Goal: Task Accomplishment & Management: Manage account settings

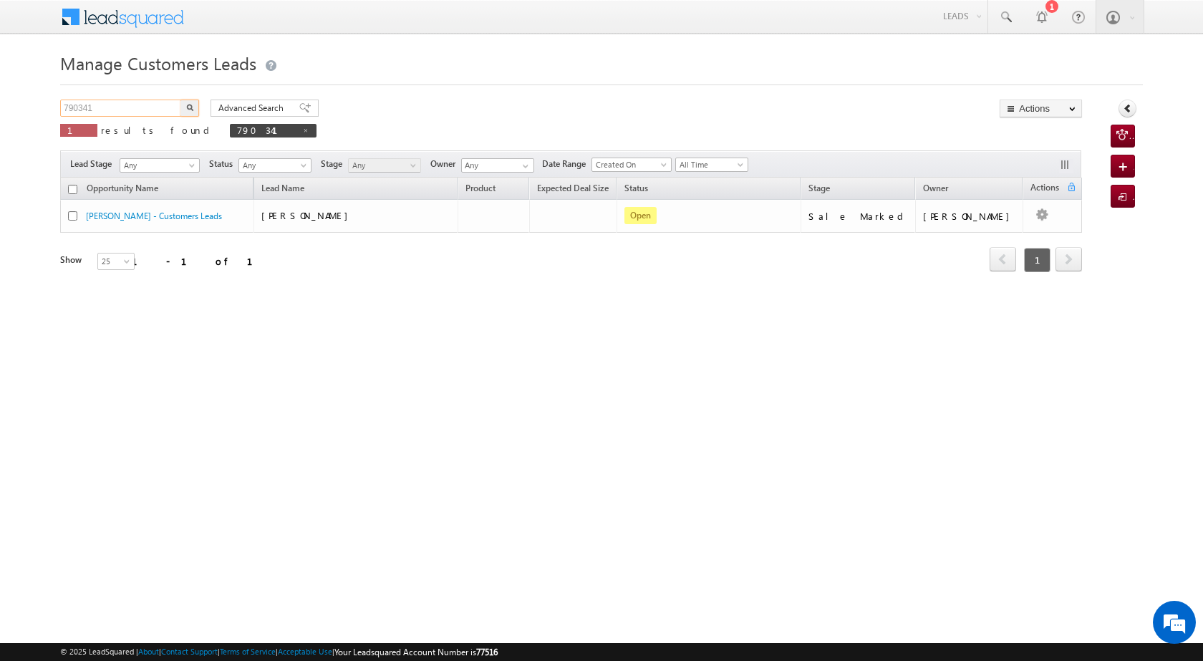
drag, startPoint x: 100, startPoint y: 105, endPoint x: 42, endPoint y: 105, distance: 57.3
click at [42, 105] on body "Menu [PERSON_NAME] [PERSON_NAME] a2@ks erve." at bounding box center [601, 203] width 1203 height 406
paste input "19"
type input "790191"
click at [193, 108] on button "button" at bounding box center [189, 108] width 19 height 17
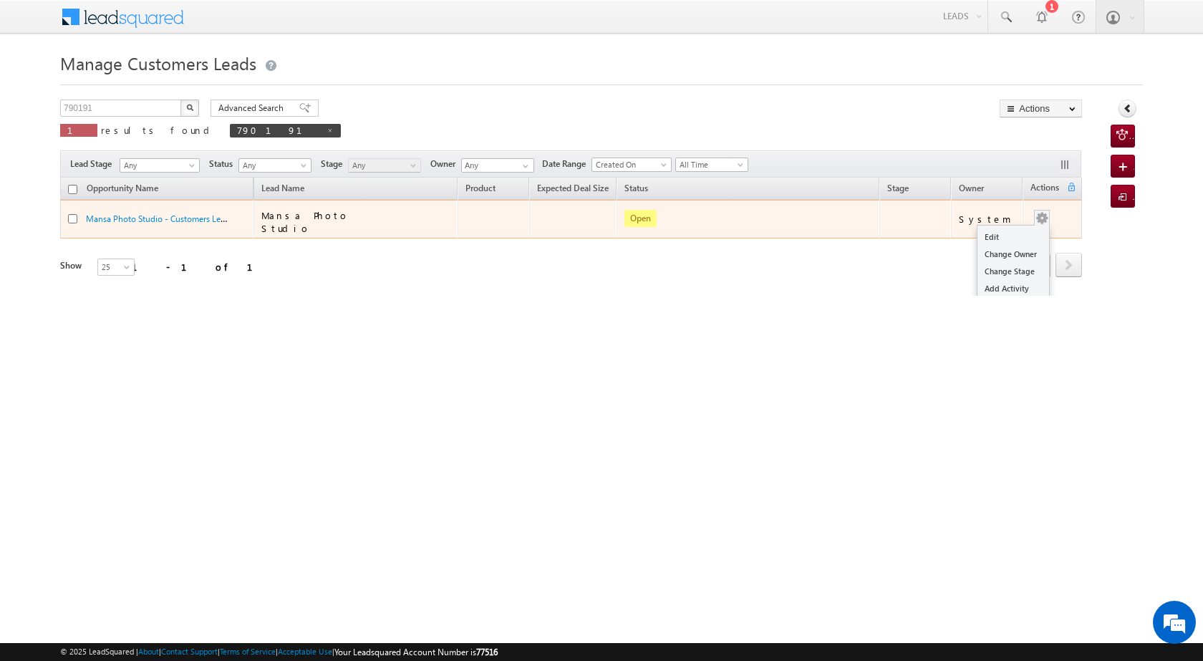
click at [1041, 210] on div "Edit Change Owner Change Stage Add Activity Add Task Delete" at bounding box center [1041, 219] width 23 height 19
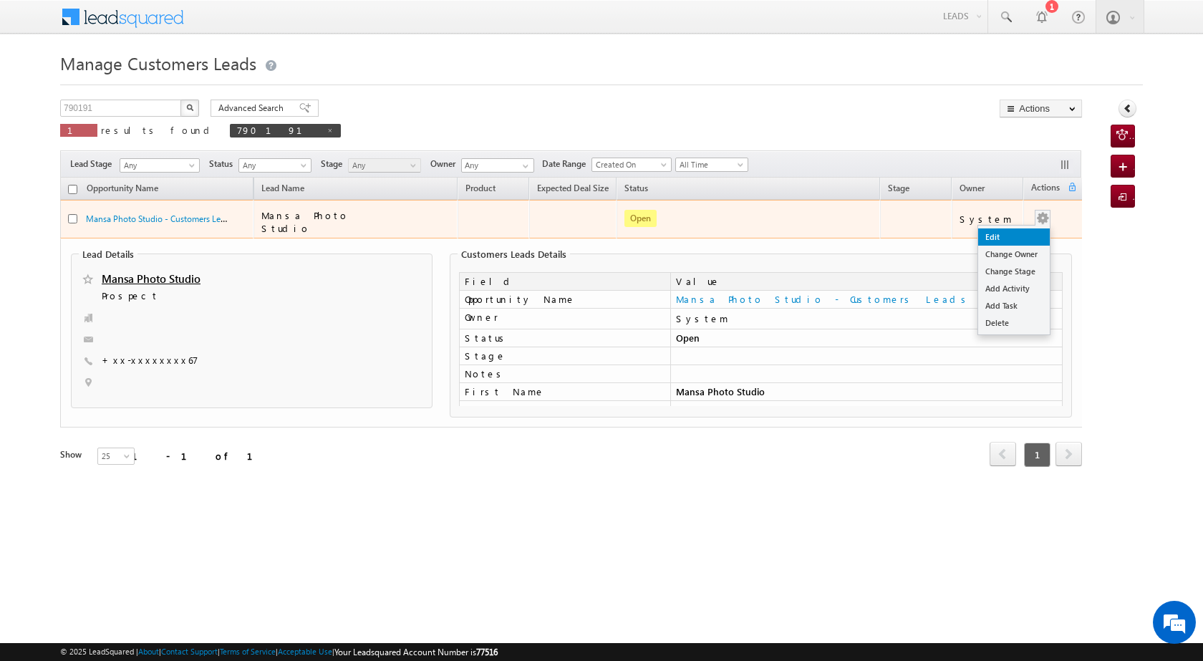
click at [1015, 229] on link "Edit" at bounding box center [1014, 236] width 72 height 17
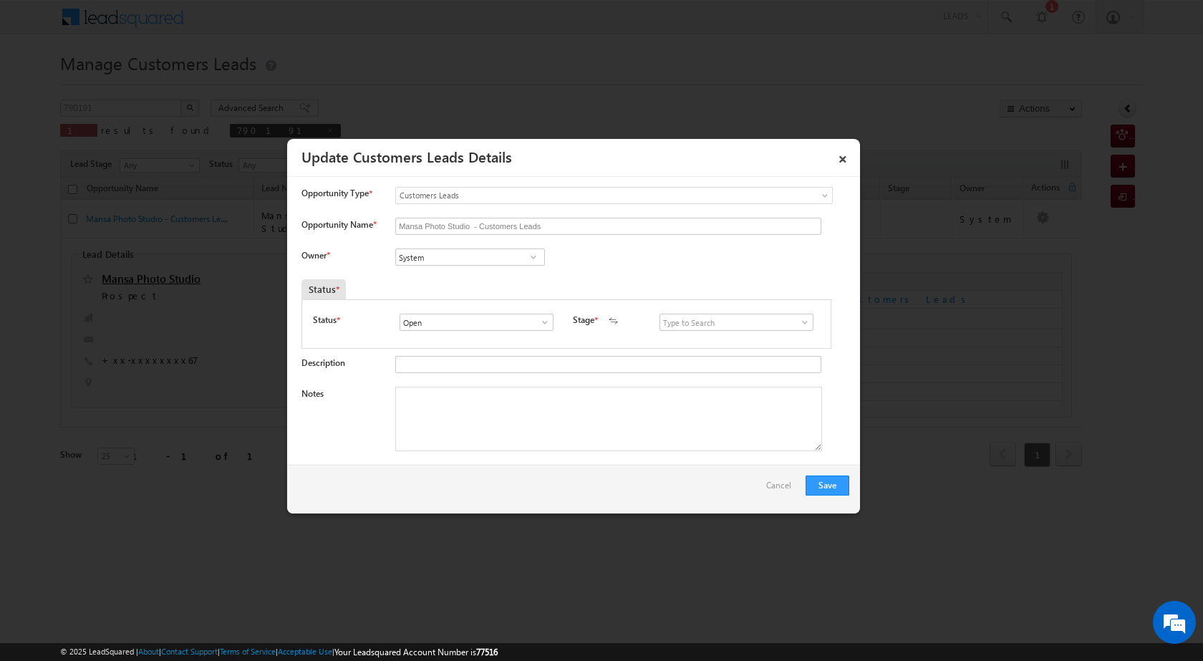
click at [533, 254] on span at bounding box center [533, 256] width 14 height 11
click at [470, 285] on span "[PERSON_NAME][EMAIL_ADDRESS][PERSON_NAME][DOMAIN_NAME]" at bounding box center [465, 285] width 129 height 11
type input "[PERSON_NAME]"
click at [515, 407] on textarea "Notes" at bounding box center [608, 419] width 427 height 64
paste textarea "PROPERTY VAILUE 5 LAC LOAN AMOUNT 5 LAC LOAN AMOUNT MOBILE SHOP 20 K LOAN EMI N…"
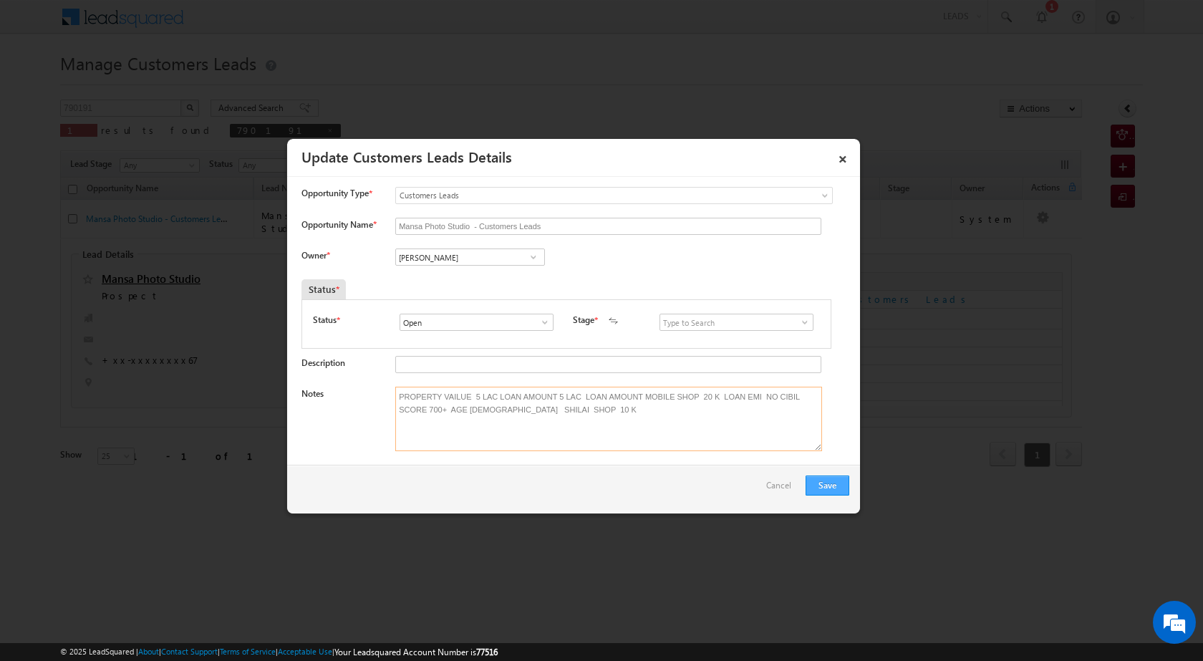
type textarea "PROPERTY VAILUE 5 LAC LOAN AMOUNT 5 LAC LOAN AMOUNT MOBILE SHOP 20 K LOAN EMI N…"
click at [836, 478] on button "Save" at bounding box center [827, 485] width 44 height 20
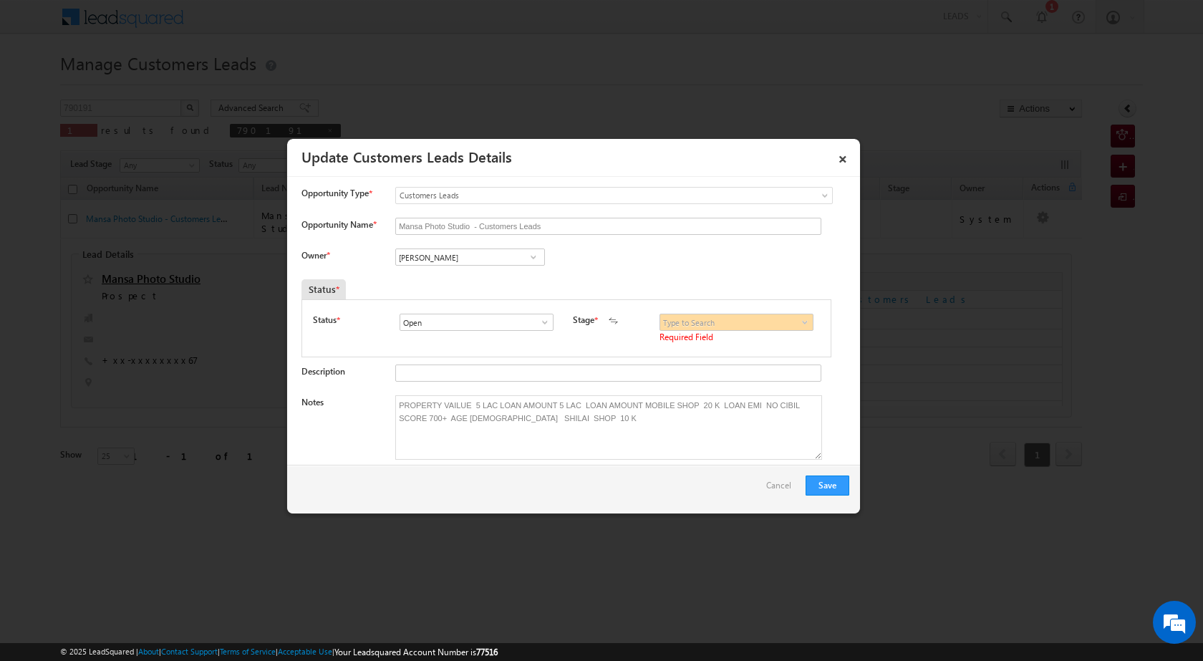
click at [802, 319] on span at bounding box center [805, 321] width 14 height 11
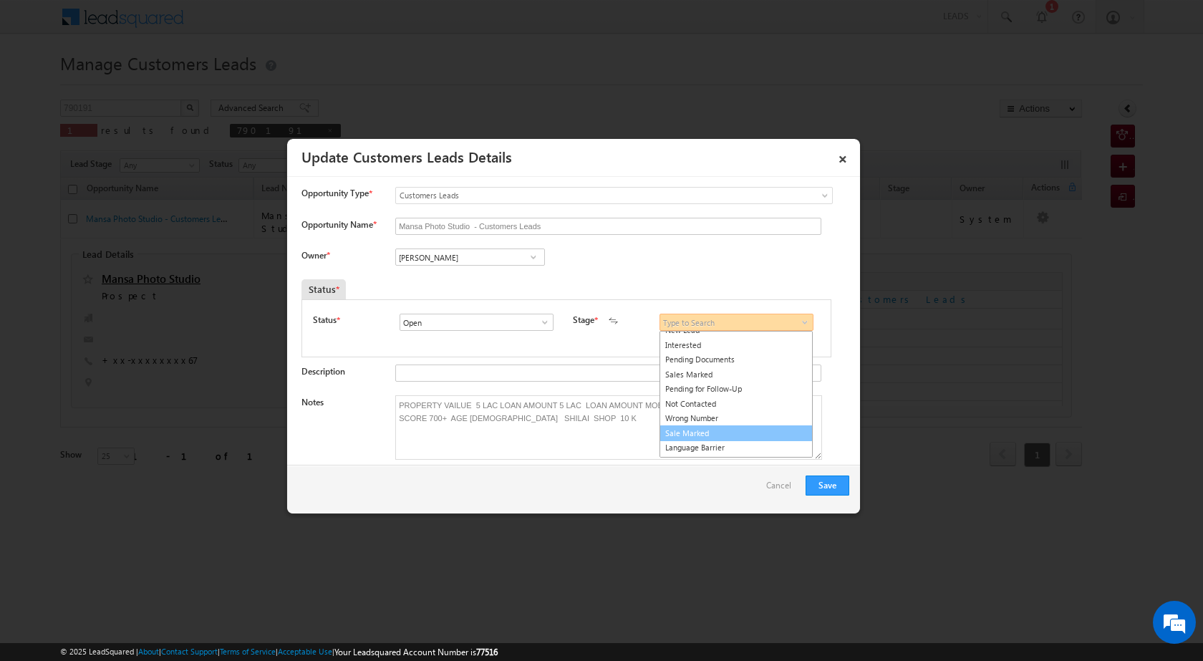
click at [731, 430] on link "Sale Marked" at bounding box center [735, 433] width 153 height 16
type input "Sale Marked"
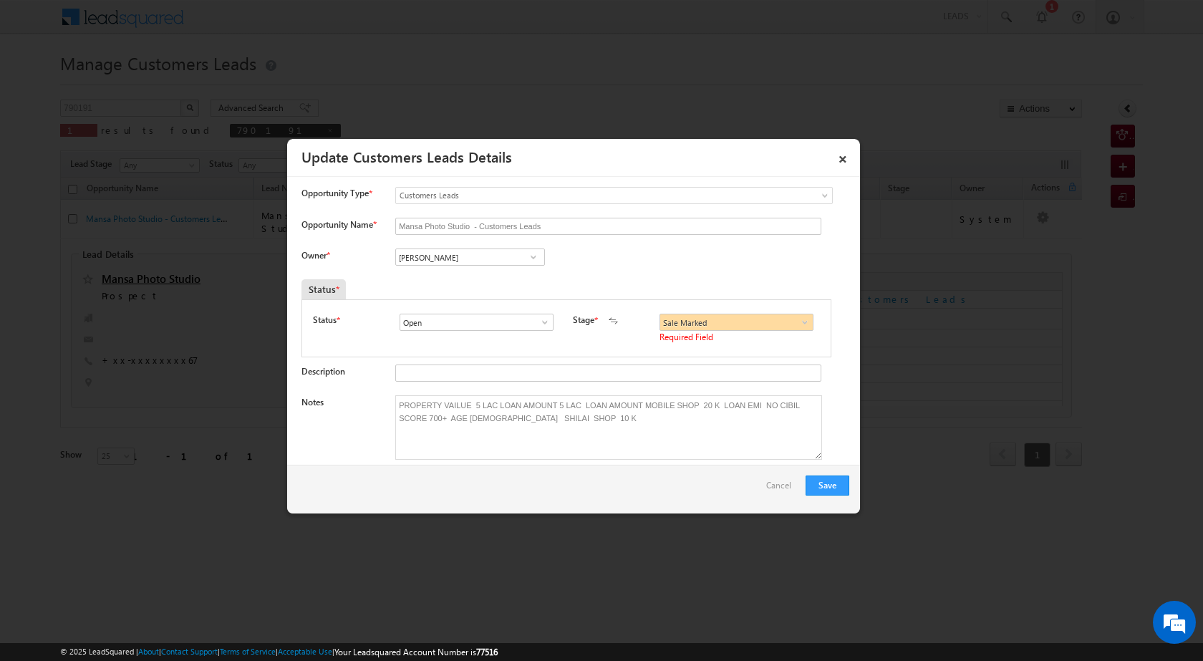
click at [851, 480] on div "Save Cancel" at bounding box center [573, 489] width 573 height 49
click at [815, 480] on button "Save" at bounding box center [827, 485] width 44 height 20
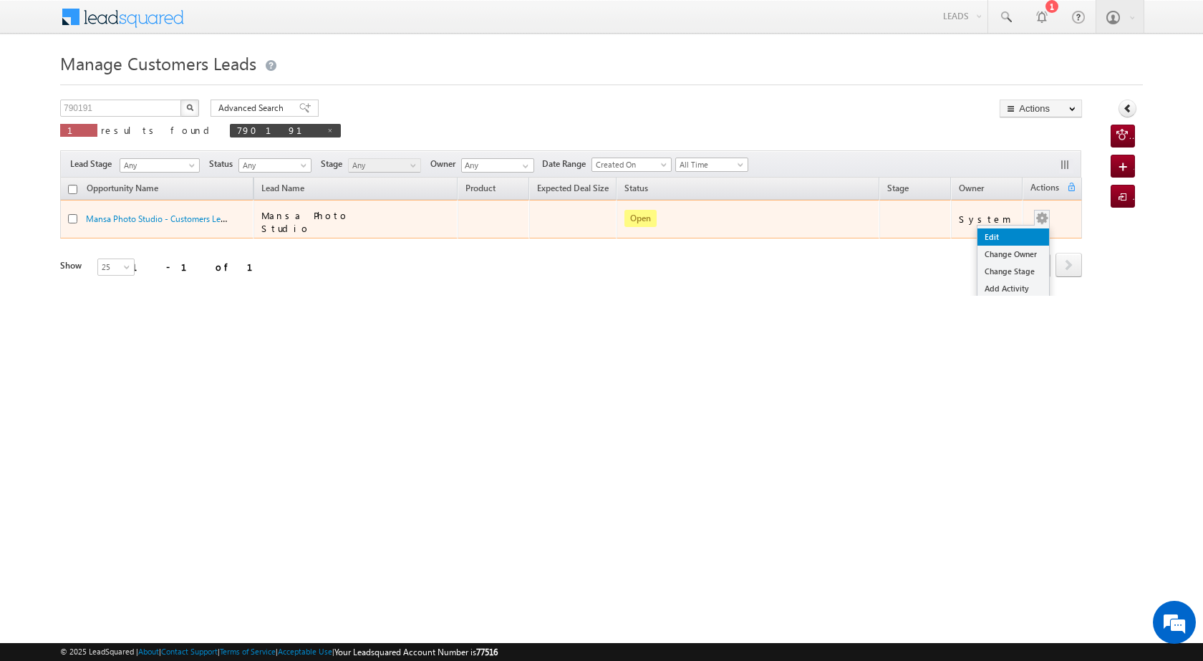
click at [992, 228] on link "Edit" at bounding box center [1013, 236] width 72 height 17
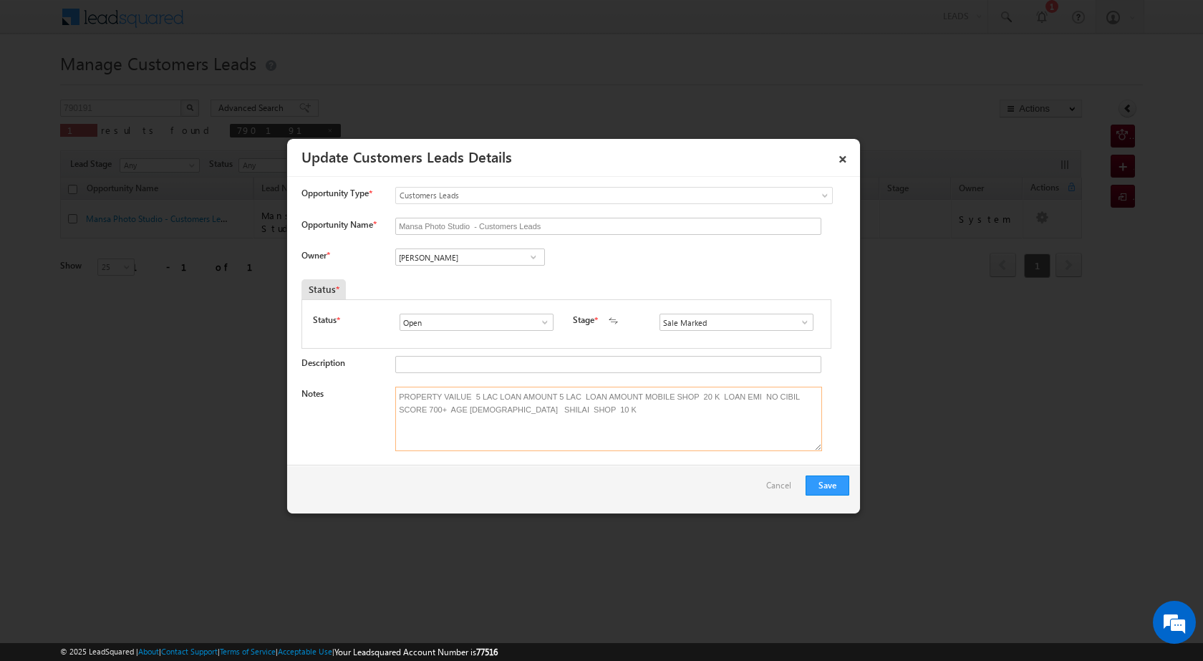
click at [539, 407] on textarea "PROPERTY VAILUE 5 LAC LOAN AMOUNT 5 LAC LOAN AMOUNT MOBILE SHOP 20 K LOAN EMI N…" at bounding box center [608, 419] width 427 height 64
paste textarea "Mansa 8306493367 UNIQUE ID 790191 VB_Interested Banswara 327602 [DATE] VISIT SH…"
type textarea "PROPERTY VAILUE 5 LAC LOAN AMOUNT 5 LAC LOAN AMOUNT MOBILE SHOP 20 K LOAN EMI N…"
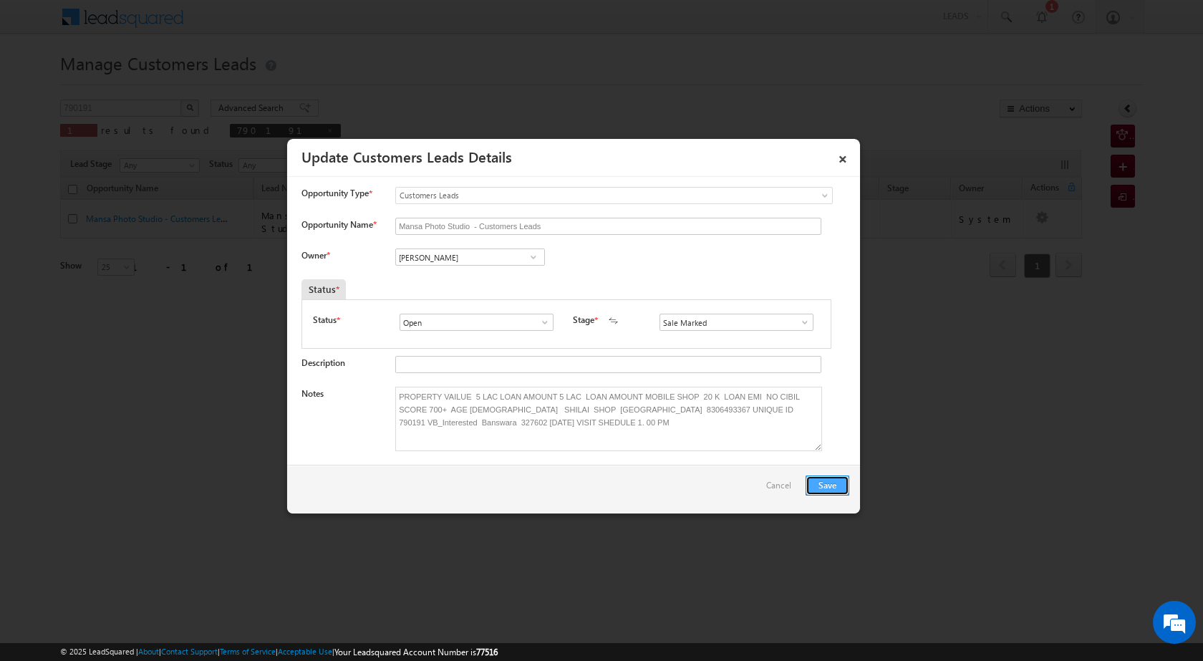
click at [837, 482] on button "Save" at bounding box center [827, 485] width 44 height 20
